Goal: Transaction & Acquisition: Purchase product/service

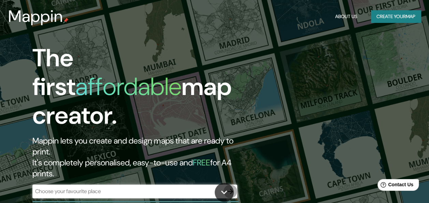
click at [229, 187] on icon "button" at bounding box center [230, 191] width 8 height 8
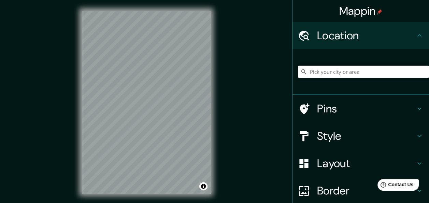
click at [345, 74] on input "Pick your city or area" at bounding box center [363, 71] width 131 height 12
type input "g"
type input "[GEOGRAPHIC_DATA], [GEOGRAPHIC_DATA] maakunta, [GEOGRAPHIC_DATA]"
click at [367, 130] on h4 "Style" at bounding box center [366, 136] width 98 height 14
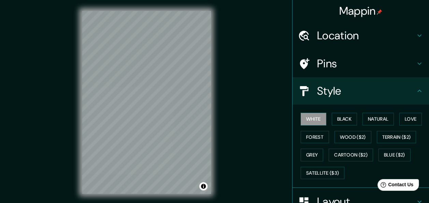
click at [379, 92] on h4 "Style" at bounding box center [366, 91] width 98 height 14
click at [415, 92] on icon at bounding box center [419, 91] width 8 height 8
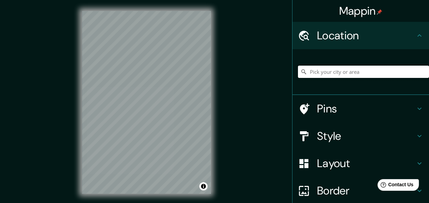
click at [362, 72] on input "Pick your city or area" at bounding box center [363, 71] width 131 height 12
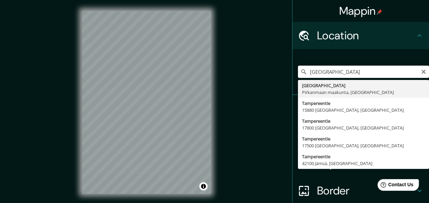
type input "[GEOGRAPHIC_DATA], [GEOGRAPHIC_DATA] maakunta, [GEOGRAPHIC_DATA]"
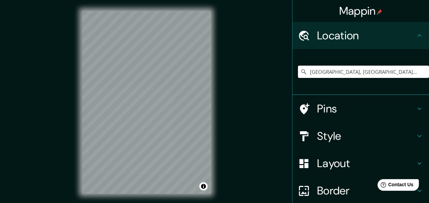
drag, startPoint x: 414, startPoint y: 133, endPoint x: 410, endPoint y: 137, distance: 5.6
click at [410, 137] on div "Style" at bounding box center [360, 135] width 136 height 27
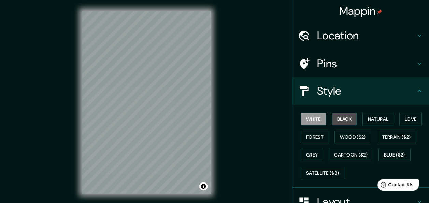
click at [349, 121] on button "Black" at bounding box center [345, 119] width 26 height 13
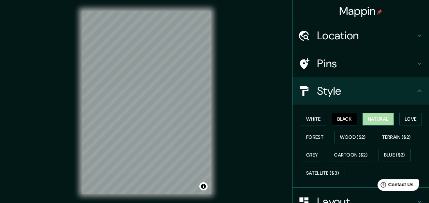
click at [376, 119] on button "Natural" at bounding box center [377, 119] width 31 height 13
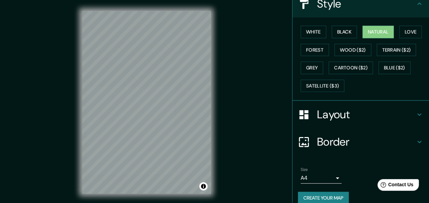
scroll to position [89, 0]
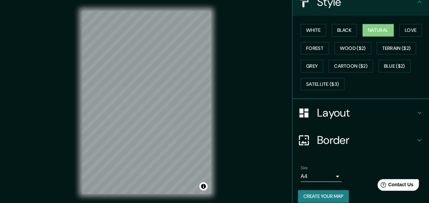
click at [415, 115] on icon at bounding box center [419, 112] width 8 height 8
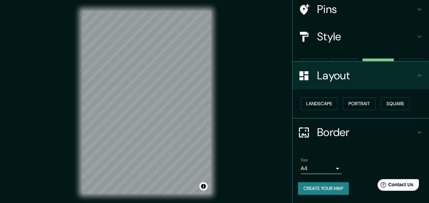
scroll to position [42, 0]
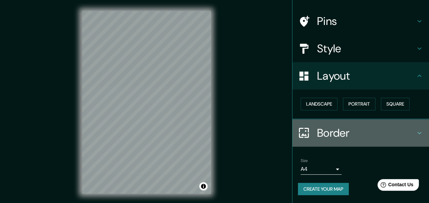
click at [409, 133] on h4 "Border" at bounding box center [366, 133] width 98 height 14
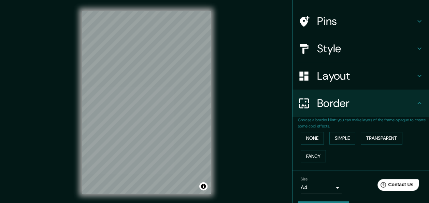
scroll to position [61, 0]
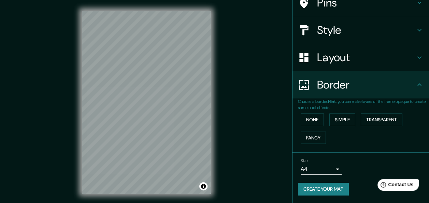
click at [333, 169] on body "Mappin Location Tampere, Pirkanmaan maakunta, Suomi Pins Style Layout Border Ch…" at bounding box center [214, 101] width 429 height 203
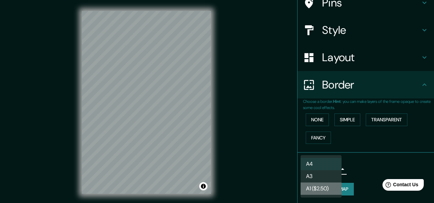
click at [320, 188] on li "A1 ($2.50)" at bounding box center [320, 188] width 41 height 12
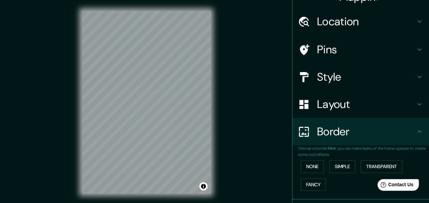
scroll to position [0, 0]
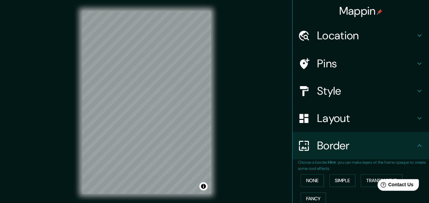
click at [415, 61] on icon at bounding box center [419, 63] width 8 height 8
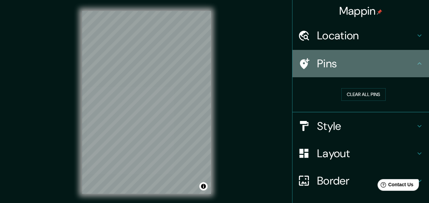
click at [415, 61] on icon at bounding box center [419, 63] width 8 height 8
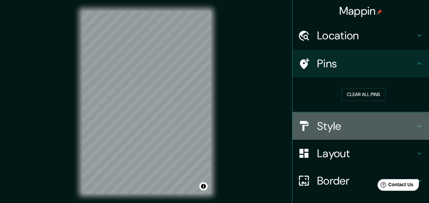
click at [415, 124] on icon at bounding box center [419, 126] width 8 height 8
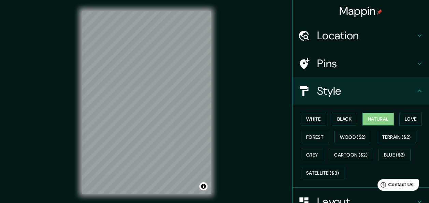
scroll to position [95, 0]
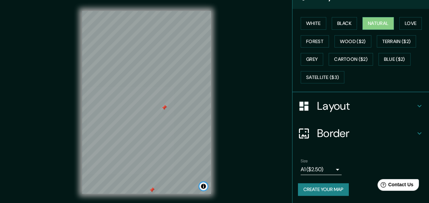
click at [205, 186] on button "Toggle attribution" at bounding box center [203, 186] width 8 height 8
click at [417, 131] on icon at bounding box center [419, 133] width 8 height 8
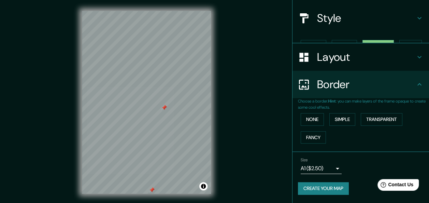
scroll to position [61, 0]
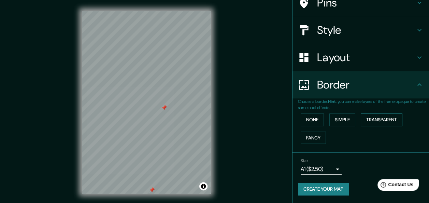
click at [381, 117] on button "Transparent" at bounding box center [382, 119] width 42 height 13
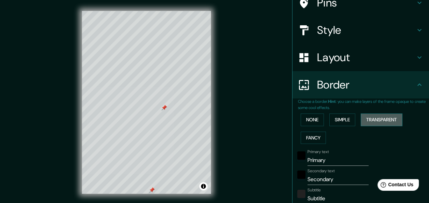
click at [381, 117] on button "Transparent" at bounding box center [382, 119] width 42 height 13
type input "181"
type input "30"
click at [338, 117] on button "Simple" at bounding box center [342, 119] width 26 height 13
click at [312, 117] on button "None" at bounding box center [311, 119] width 23 height 13
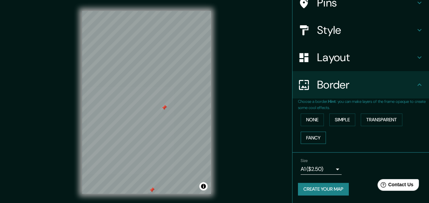
click at [313, 136] on button "Fancy" at bounding box center [312, 137] width 25 height 13
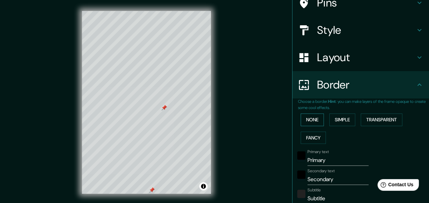
click at [310, 123] on button "None" at bounding box center [311, 119] width 23 height 13
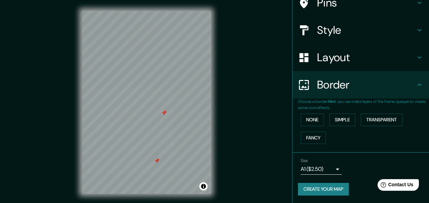
click at [314, 193] on button "Create your map" at bounding box center [323, 188] width 51 height 13
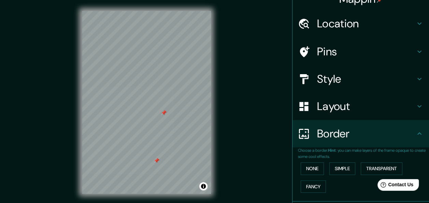
scroll to position [0, 0]
